Goal: Information Seeking & Learning: Learn about a topic

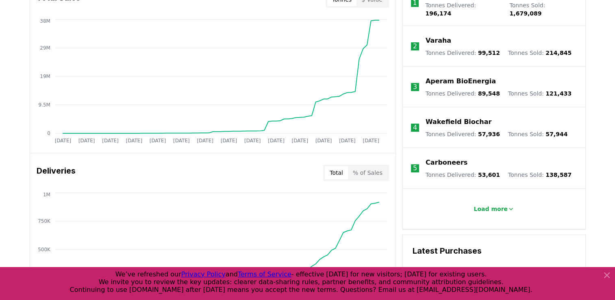
scroll to position [353, 0]
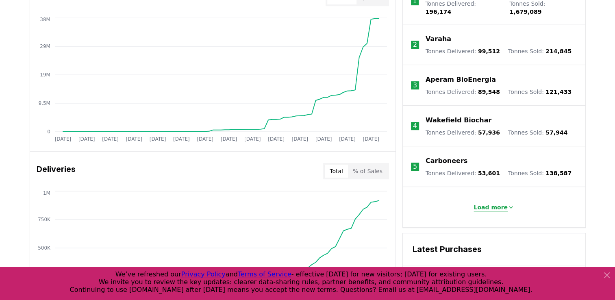
click at [479, 203] on p "Load more" at bounding box center [490, 207] width 34 height 8
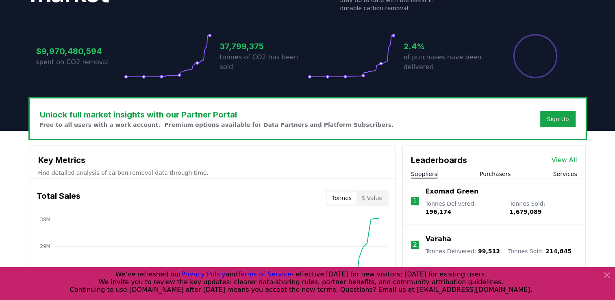
scroll to position [146, 0]
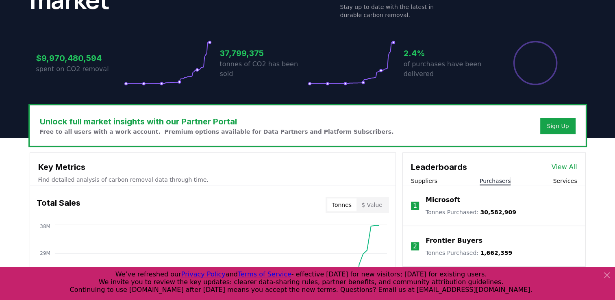
click at [490, 179] on button "Purchasers" at bounding box center [494, 181] width 31 height 8
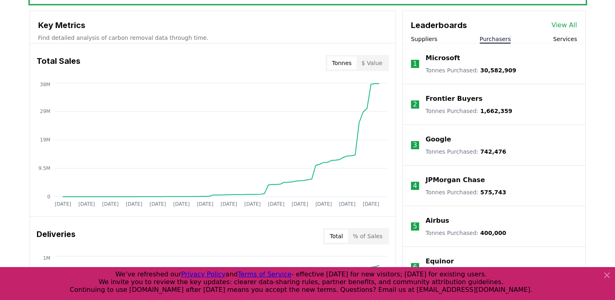
scroll to position [287, 0]
click at [572, 39] on button "Services" at bounding box center [565, 39] width 24 height 8
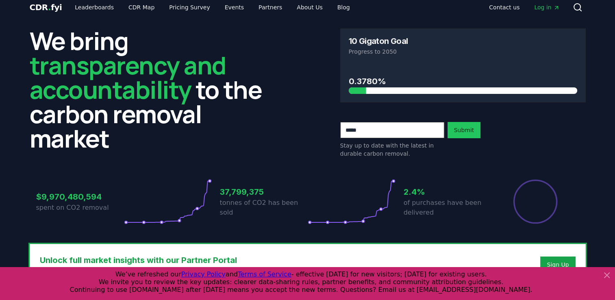
scroll to position [0, 0]
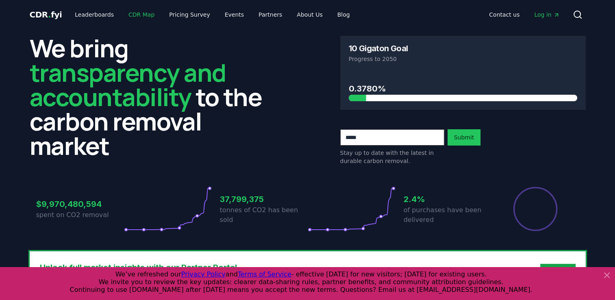
click at [140, 13] on link "CDR Map" at bounding box center [141, 14] width 39 height 15
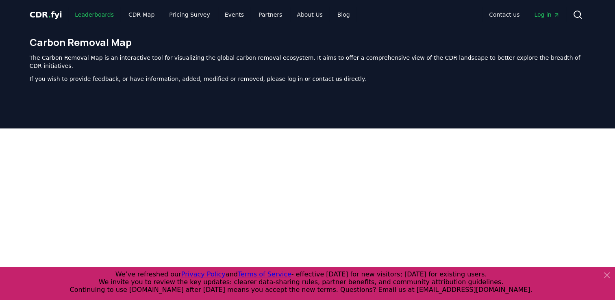
click at [77, 13] on link "Leaderboards" at bounding box center [94, 14] width 52 height 15
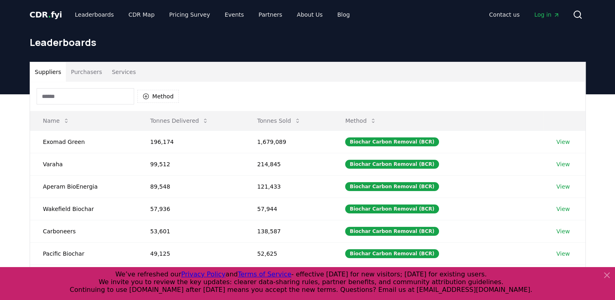
click at [94, 71] on button "Purchasers" at bounding box center [86, 72] width 41 height 20
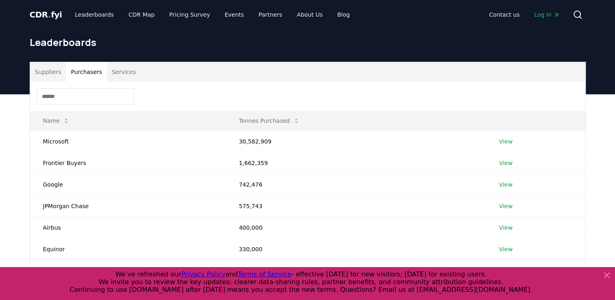
click at [56, 70] on button "Suppliers" at bounding box center [48, 72] width 36 height 20
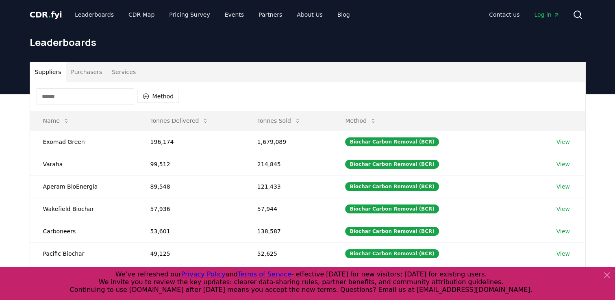
click at [88, 95] on input at bounding box center [86, 96] width 98 height 16
click at [147, 96] on icon "button" at bounding box center [146, 96] width 7 height 7
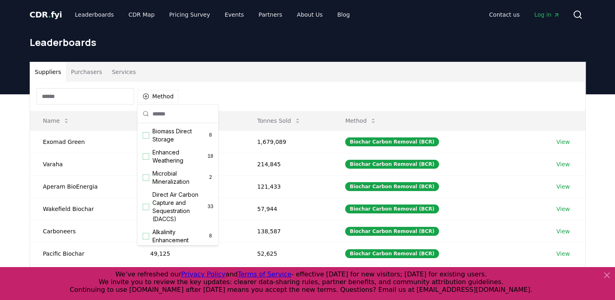
scroll to position [145, 0]
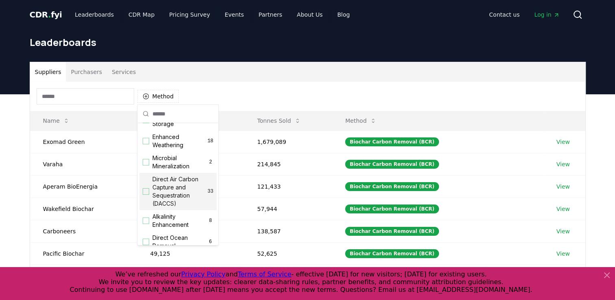
click at [149, 199] on div "Direct Air Carbon Capture and Sequestration (DACCS) 33" at bounding box center [177, 191] width 77 height 37
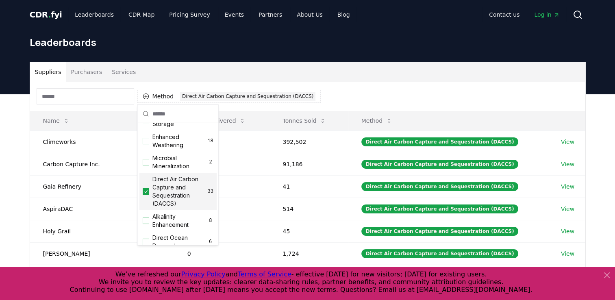
click at [347, 58] on div "Leaderboards" at bounding box center [307, 45] width 569 height 33
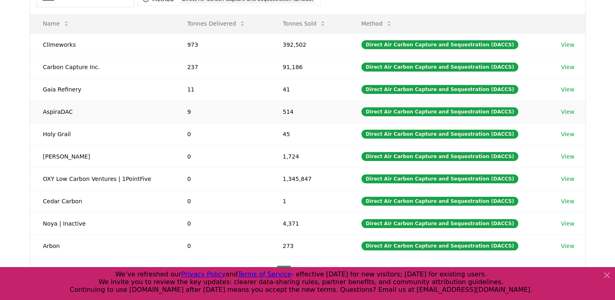
scroll to position [97, 0]
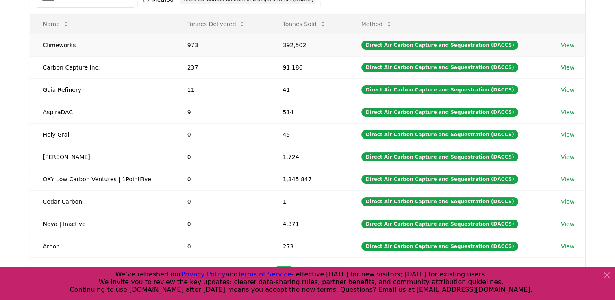
click at [567, 47] on link "View" at bounding box center [567, 45] width 13 height 8
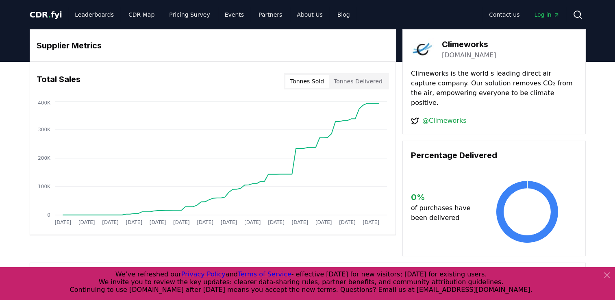
click at [347, 82] on button "Tonnes Delivered" at bounding box center [358, 81] width 59 height 13
click at [321, 85] on button "Tonnes Sold" at bounding box center [306, 81] width 43 height 13
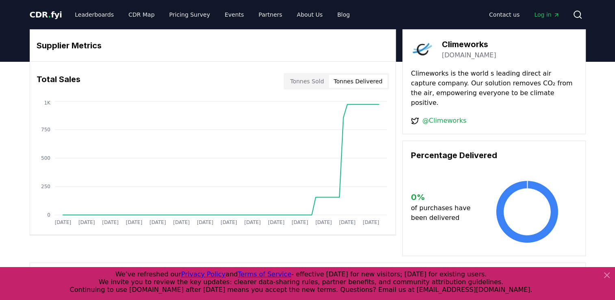
click at [349, 83] on button "Tonnes Delivered" at bounding box center [358, 81] width 59 height 13
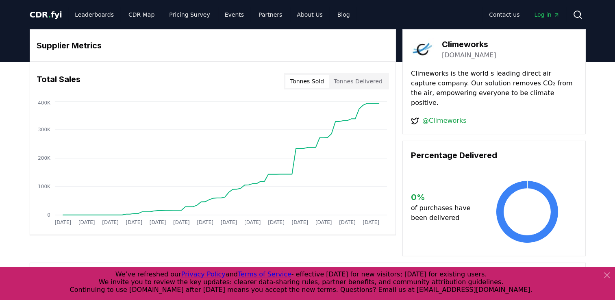
click at [315, 84] on button "Tonnes Sold" at bounding box center [306, 81] width 43 height 13
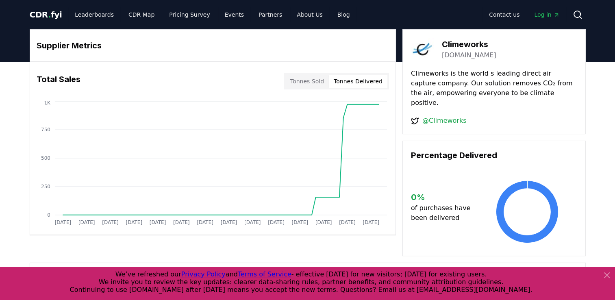
click at [362, 82] on button "Tonnes Delivered" at bounding box center [358, 81] width 59 height 13
click at [317, 78] on button "Tonnes Sold" at bounding box center [306, 81] width 43 height 13
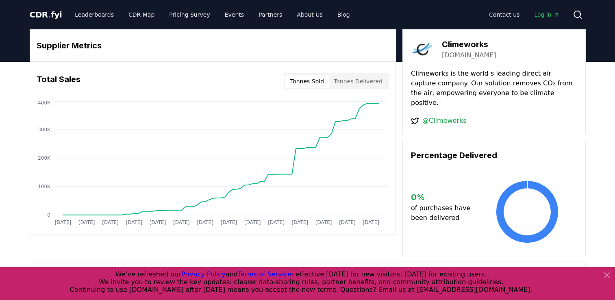
click at [362, 86] on button "Tonnes Delivered" at bounding box center [358, 81] width 59 height 13
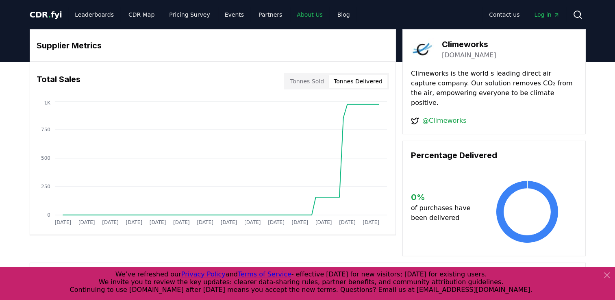
click at [302, 18] on link "About Us" at bounding box center [309, 14] width 39 height 15
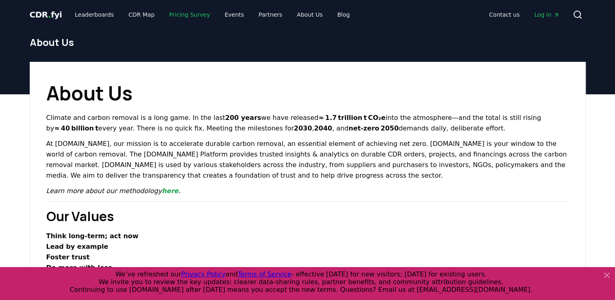
click at [180, 14] on link "Pricing Survey" at bounding box center [190, 14] width 54 height 15
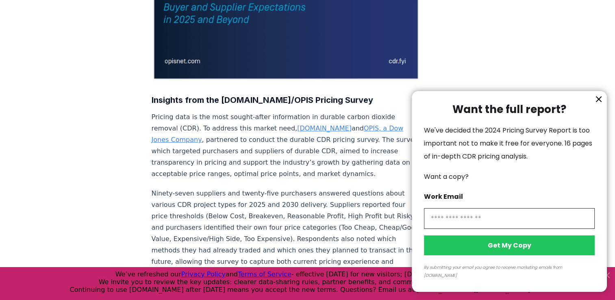
scroll to position [213, 0]
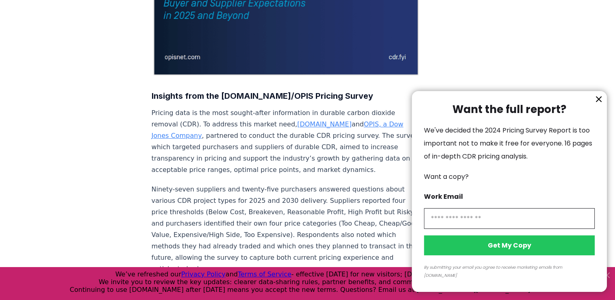
click at [598, 104] on icon "information" at bounding box center [599, 99] width 10 height 10
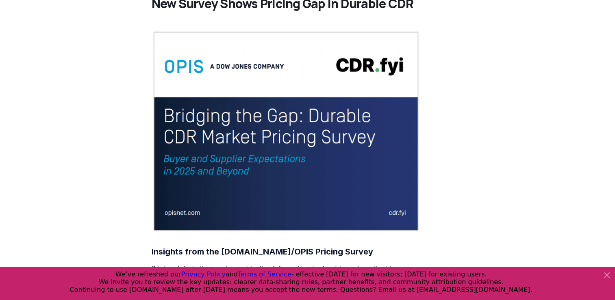
scroll to position [0, 0]
